Goal: Task Accomplishment & Management: Complete application form

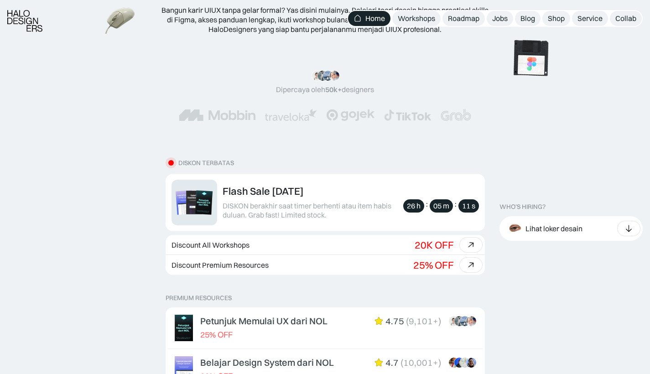
scroll to position [293, 0]
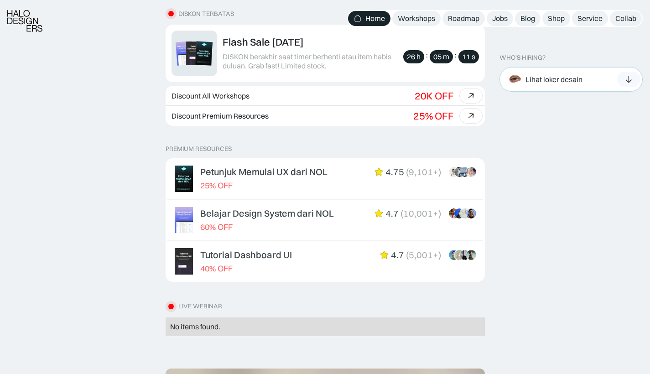
click at [592, 71] on div "Lihat loker desain" at bounding box center [571, 79] width 144 height 25
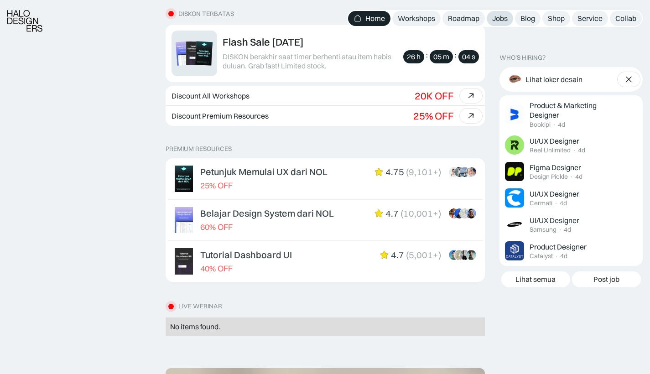
click at [501, 16] on div "Jobs" at bounding box center [500, 19] width 16 height 10
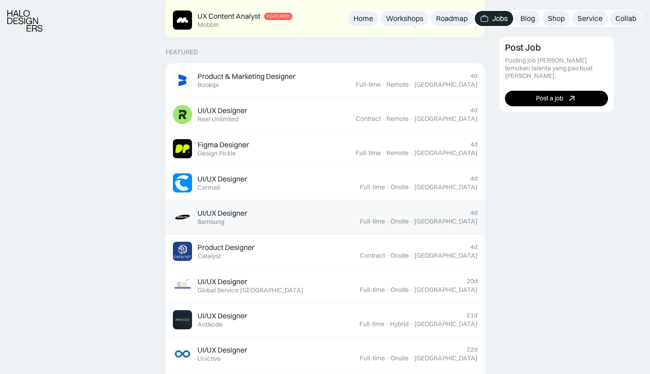
scroll to position [331, 0]
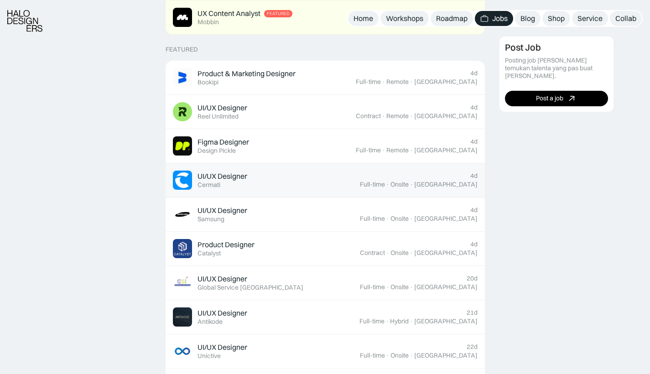
click at [332, 171] on div "UI/UX Designer Featured Cermati" at bounding box center [266, 180] width 187 height 19
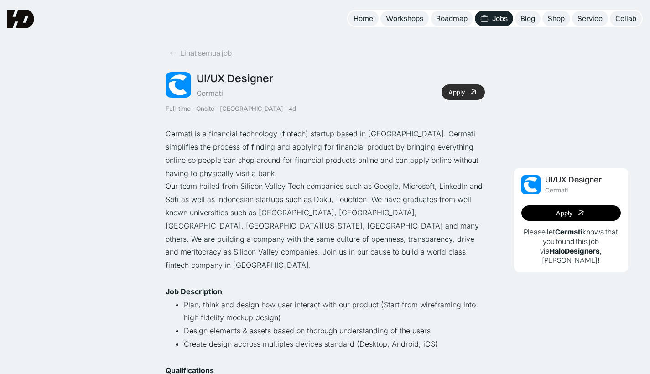
click at [462, 89] on div "Apply" at bounding box center [456, 92] width 16 height 8
click at [362, 25] on link "Home" at bounding box center [363, 18] width 31 height 15
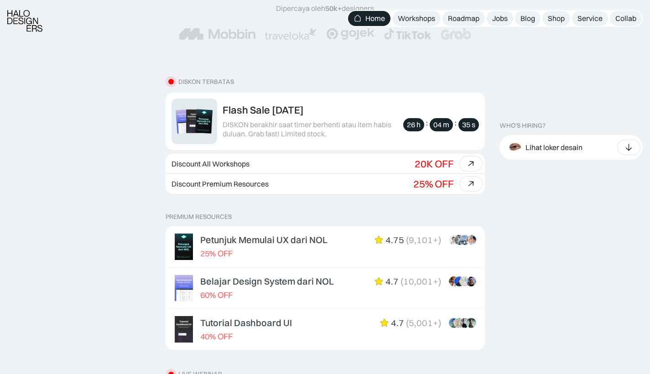
scroll to position [240, 0]
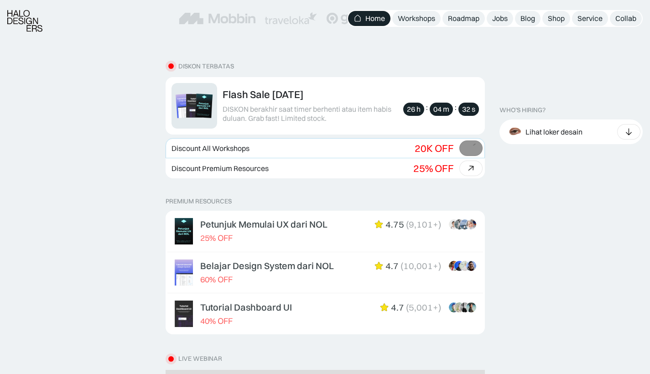
click at [470, 146] on div at bounding box center [471, 148] width 10 height 9
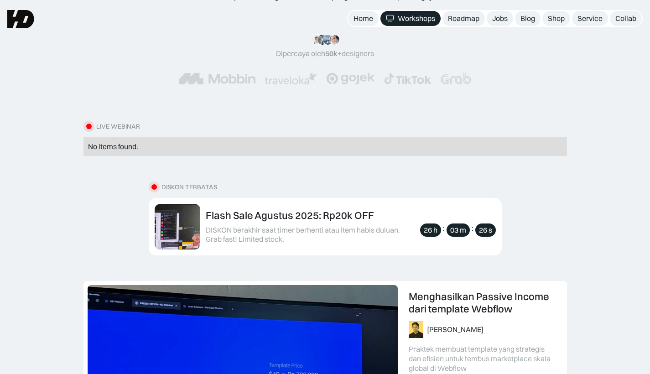
scroll to position [123, 0]
